Goal: Find specific page/section

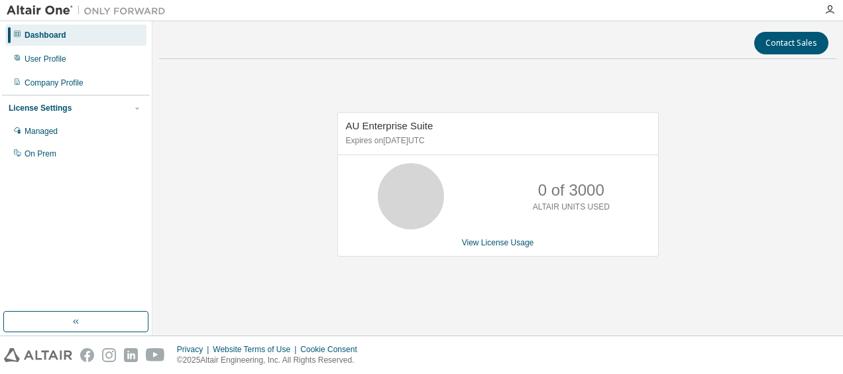
click at [490, 245] on link "View License Usage" at bounding box center [498, 242] width 72 height 9
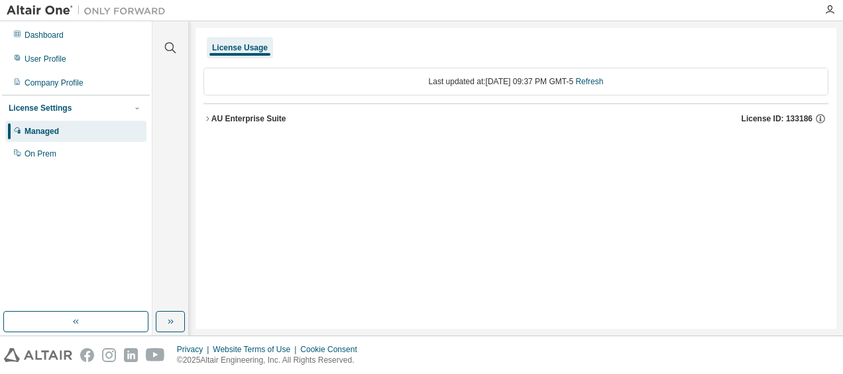
click at [233, 121] on div "AU Enterprise Suite" at bounding box center [248, 118] width 75 height 11
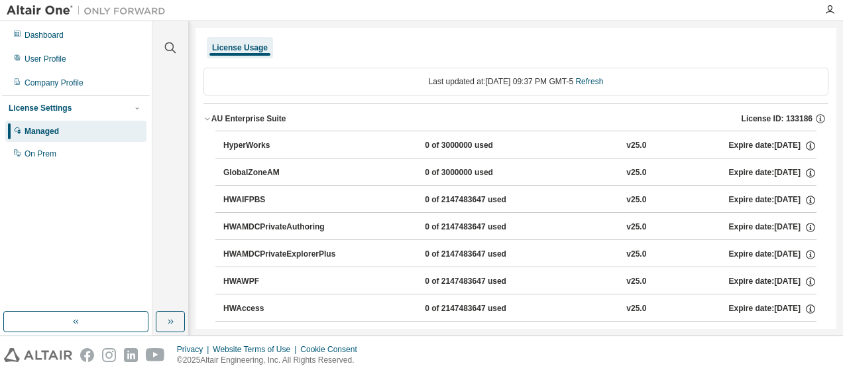
click at [44, 32] on div "Dashboard" at bounding box center [44, 35] width 39 height 11
